Goal: Find specific page/section: Find specific page/section

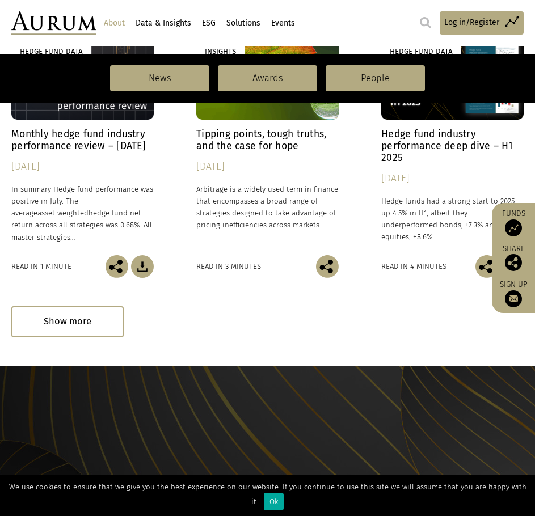
scroll to position [1021, 0]
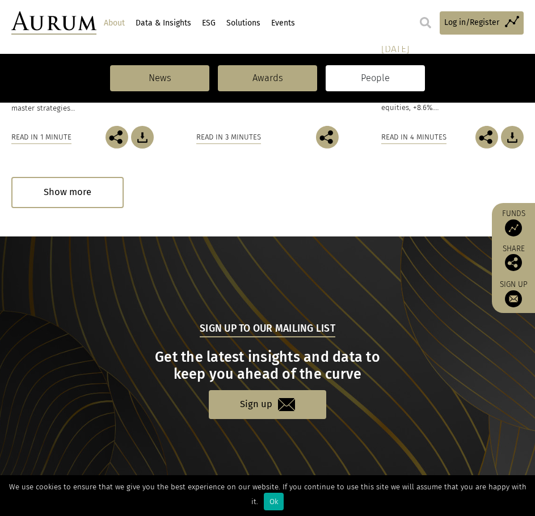
click at [403, 75] on link "People" at bounding box center [375, 78] width 99 height 26
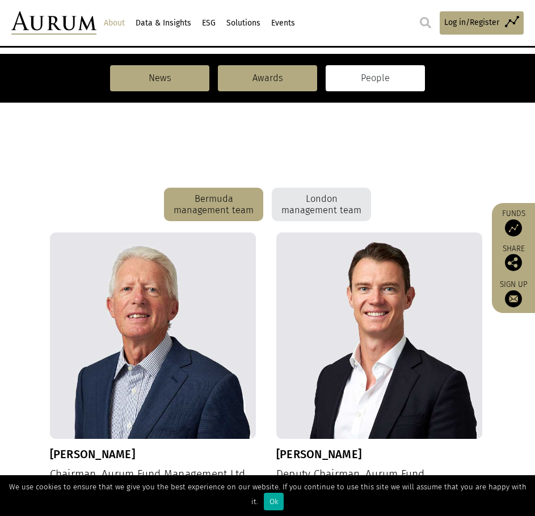
scroll to position [284, 0]
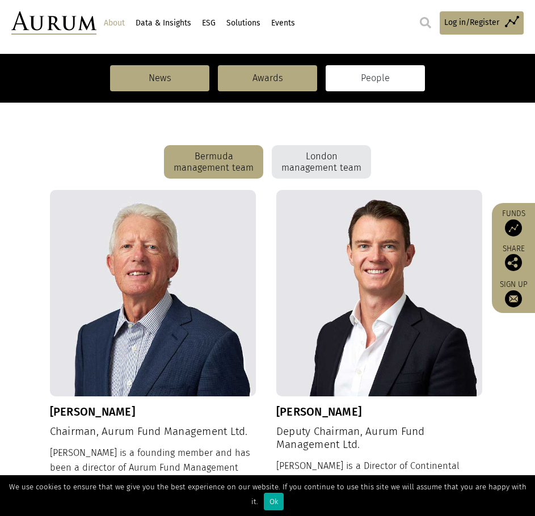
click at [347, 151] on div "London management team" at bounding box center [321, 162] width 99 height 34
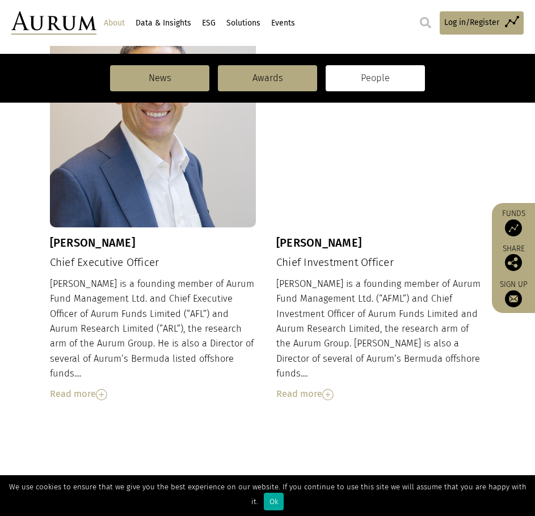
scroll to position [450, 0]
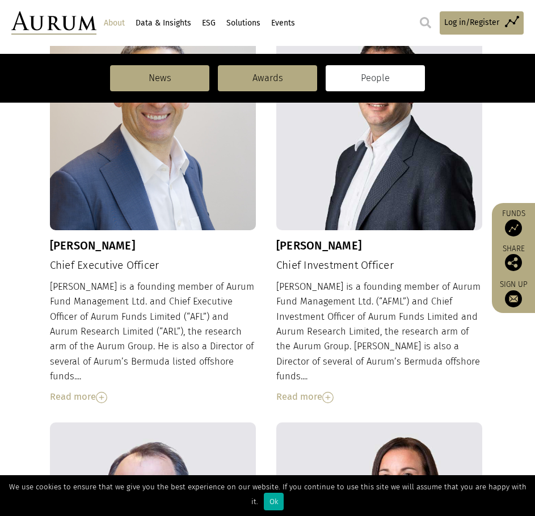
click at [330, 392] on img at bounding box center [327, 397] width 11 height 11
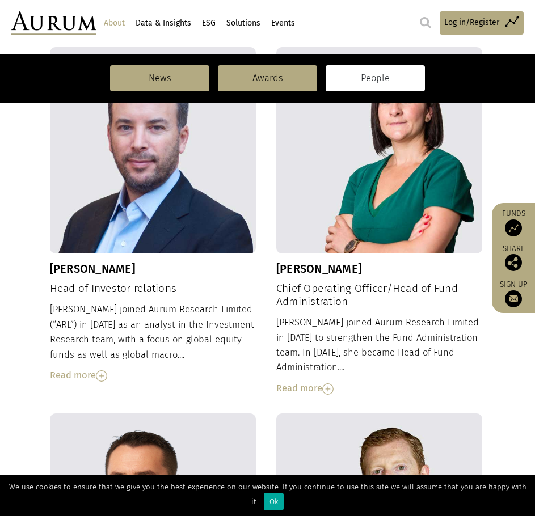
scroll to position [1187, 0]
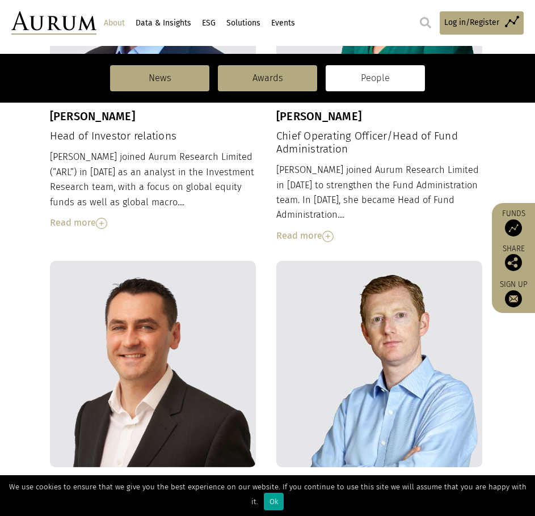
click at [274, 508] on div "Ok" at bounding box center [274, 502] width 20 height 18
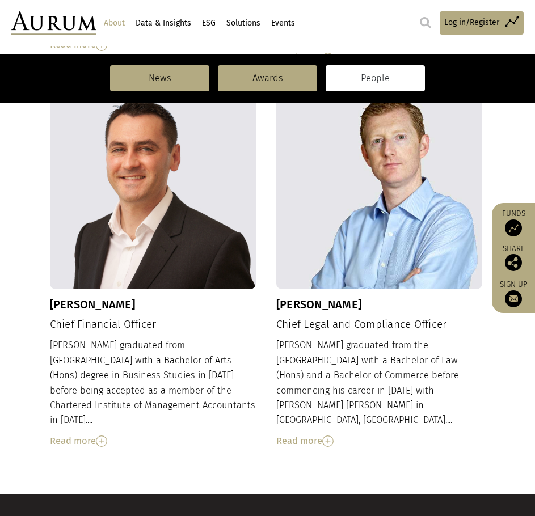
scroll to position [1424, 0]
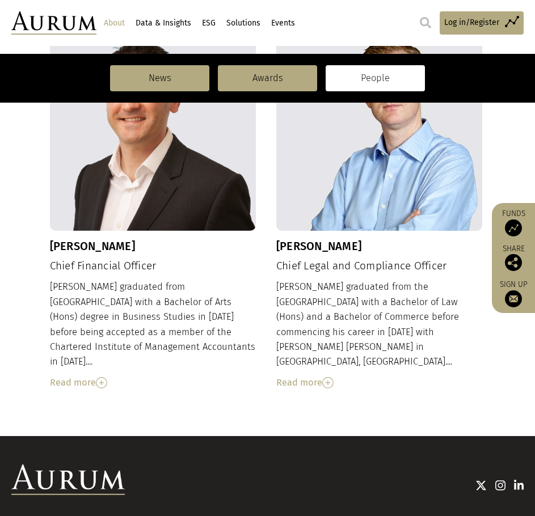
click at [522, 480] on img at bounding box center [519, 485] width 10 height 11
